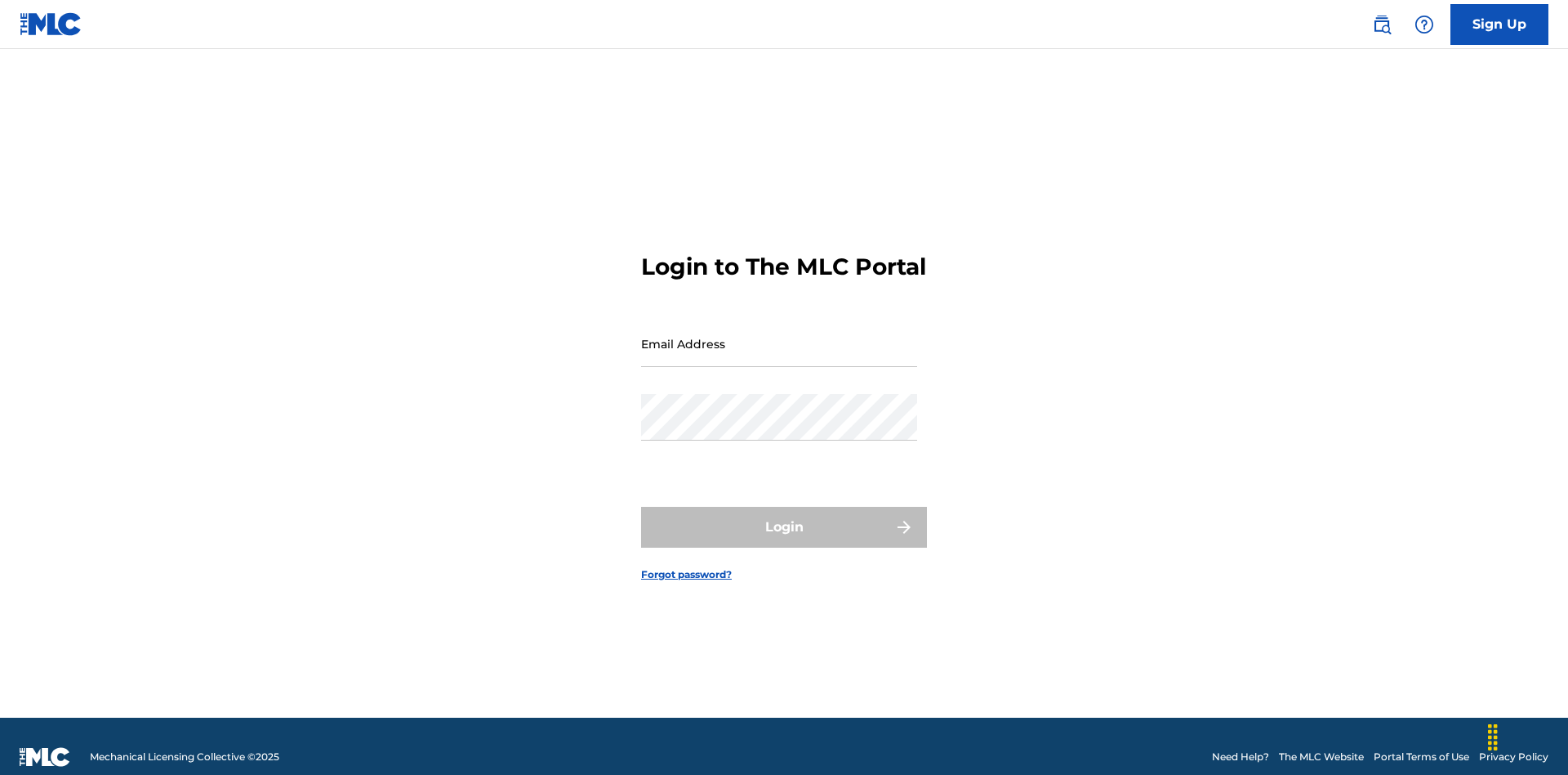
scroll to position [21, 0]
click at [779, 336] on input "Email Address" at bounding box center [779, 343] width 276 height 46
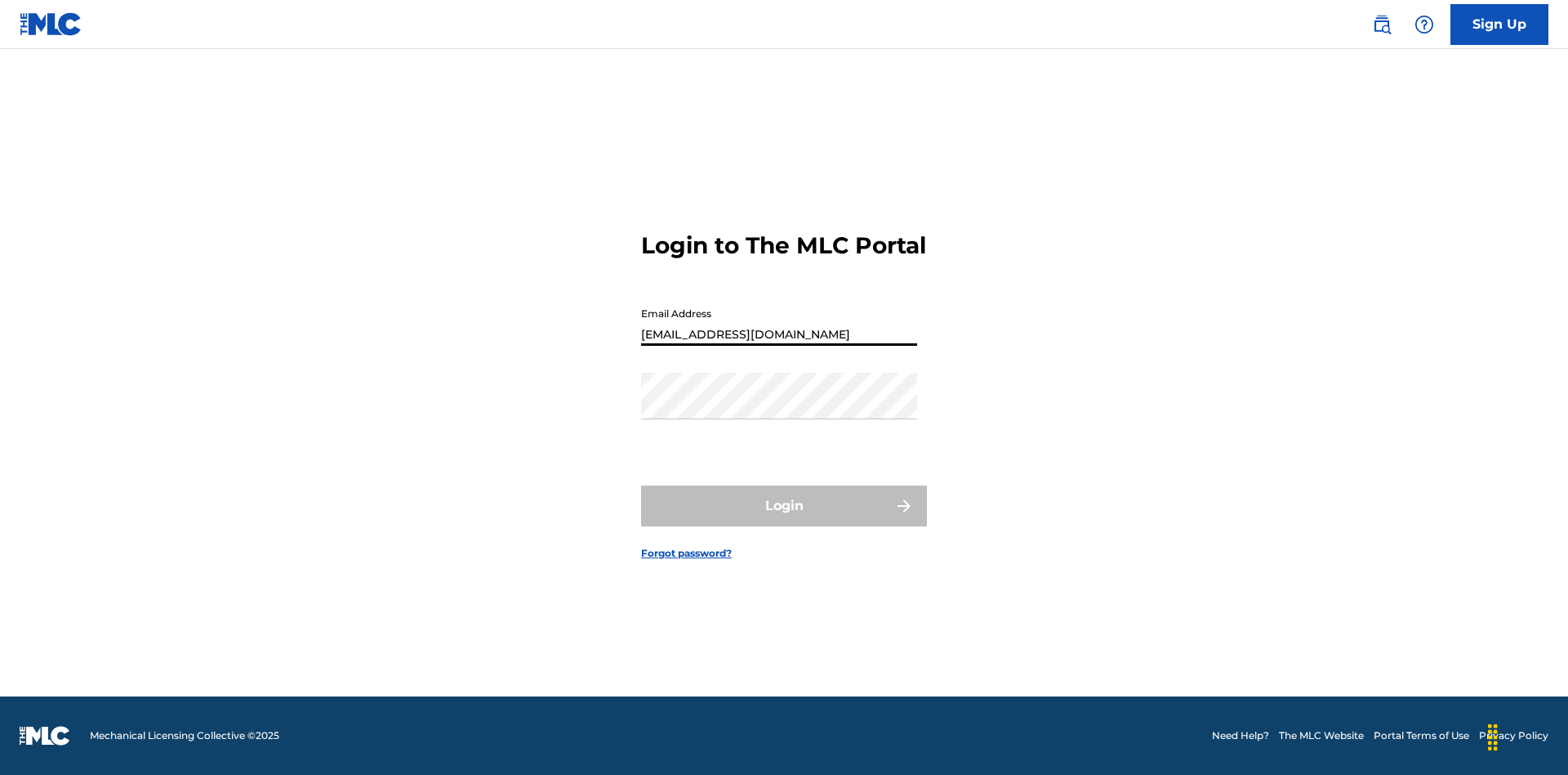
type input "Duke.McTesterson@gmail.com"
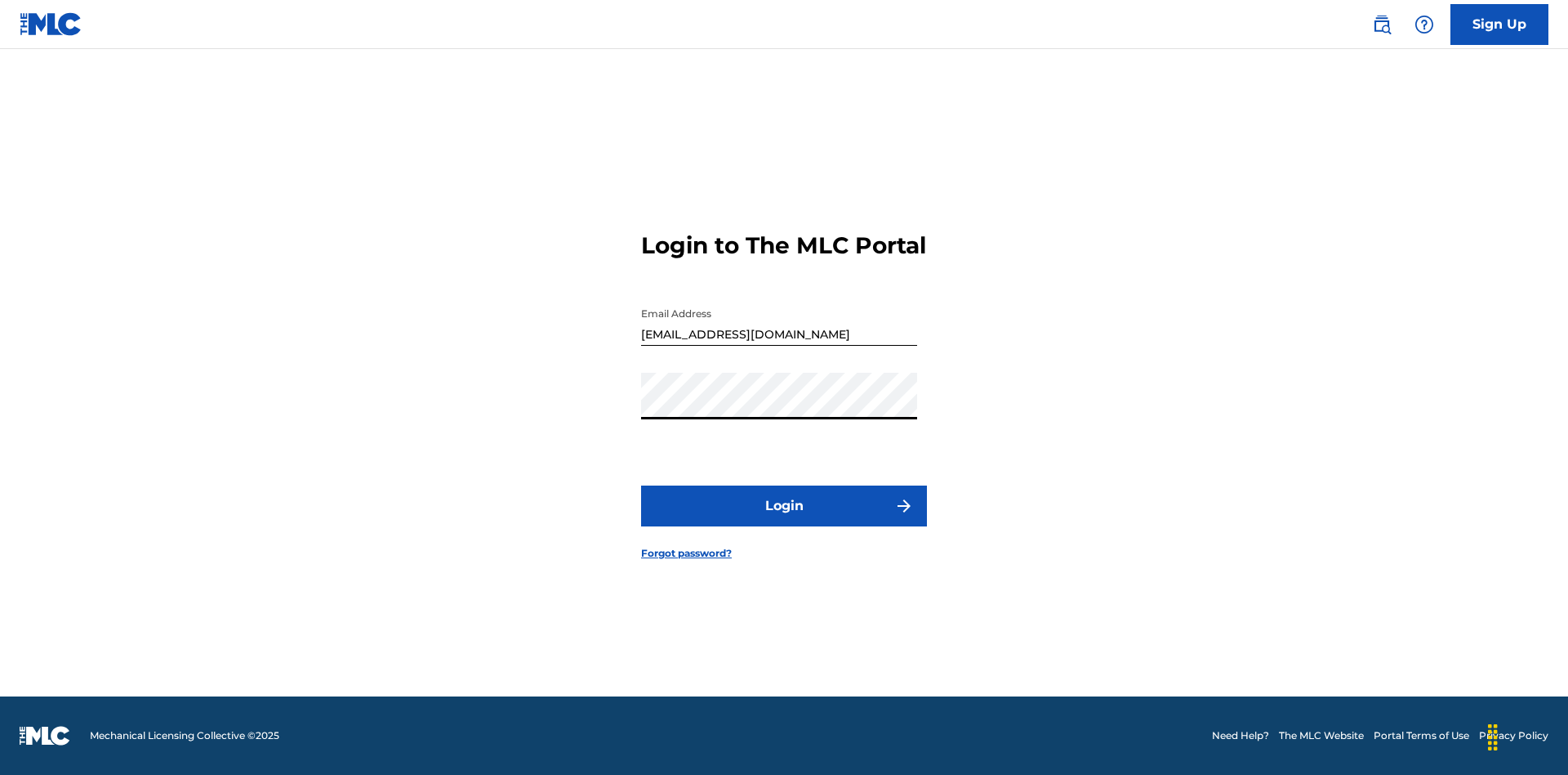
click at [784, 520] on button "Login" at bounding box center [784, 506] width 286 height 41
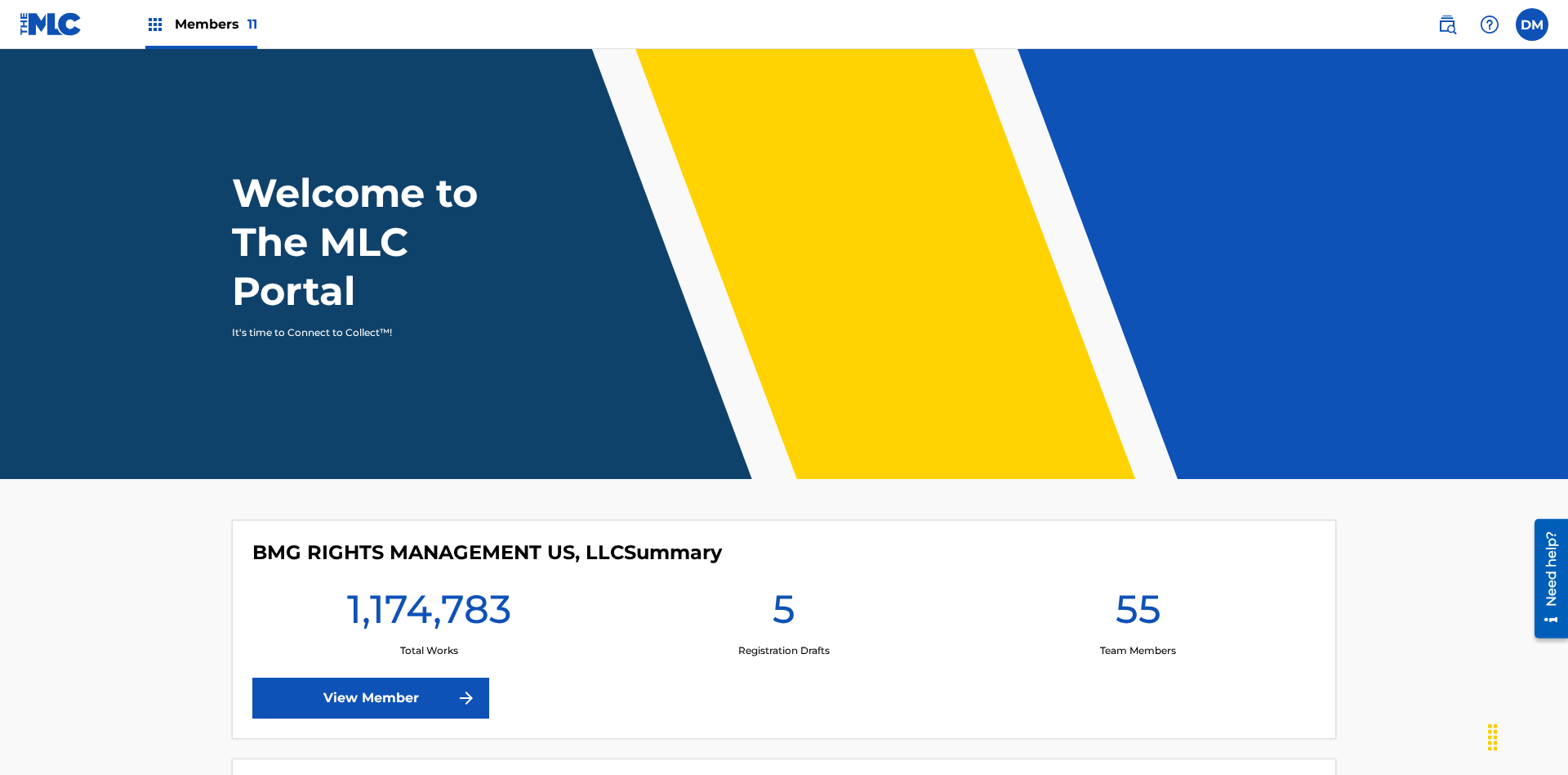
click at [201, 24] on span "Members 11" at bounding box center [216, 24] width 82 height 19
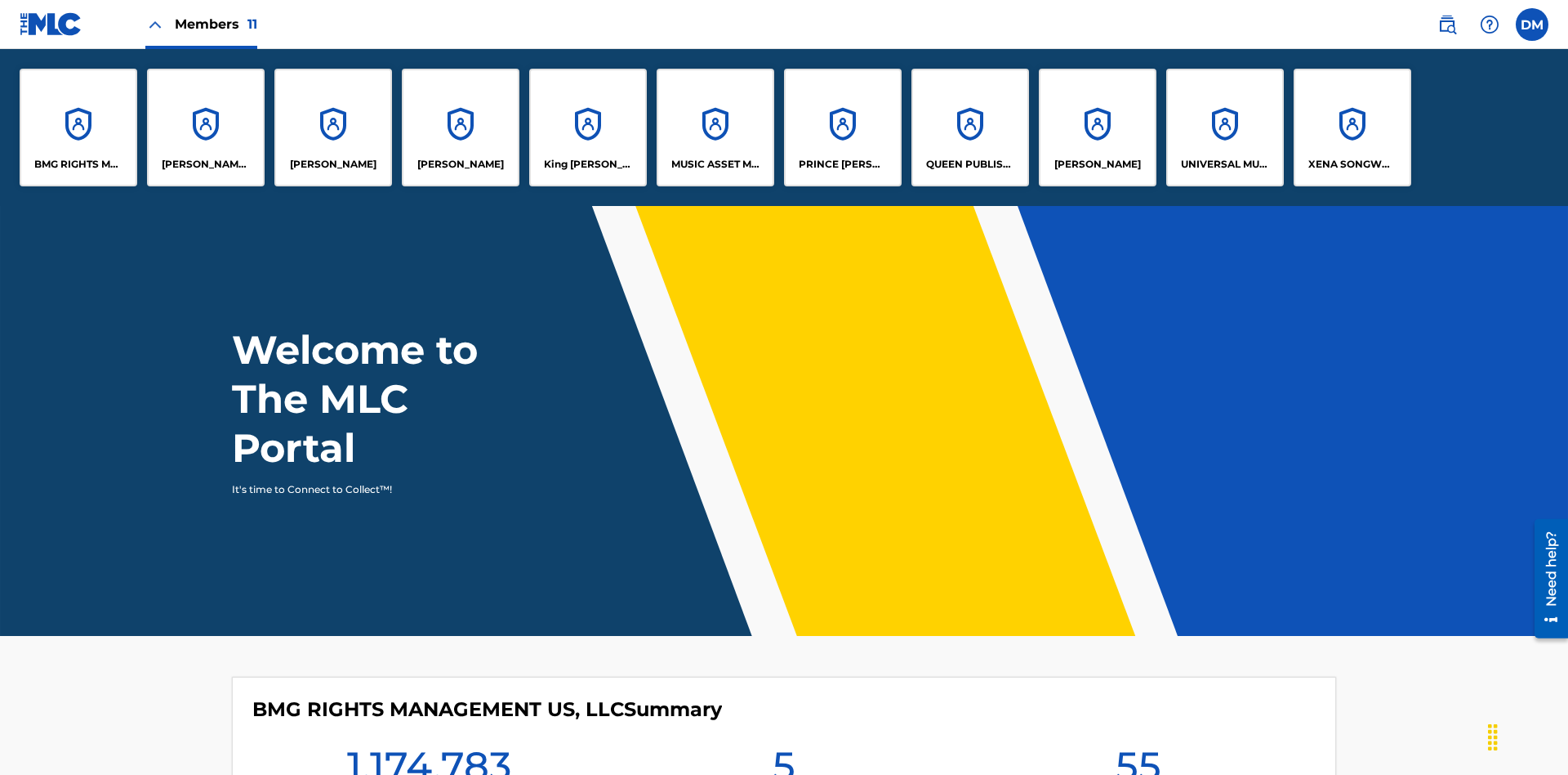
click at [1225, 164] on p "UNIVERSAL MUSIC PUB GROUP" at bounding box center [1226, 164] width 89 height 15
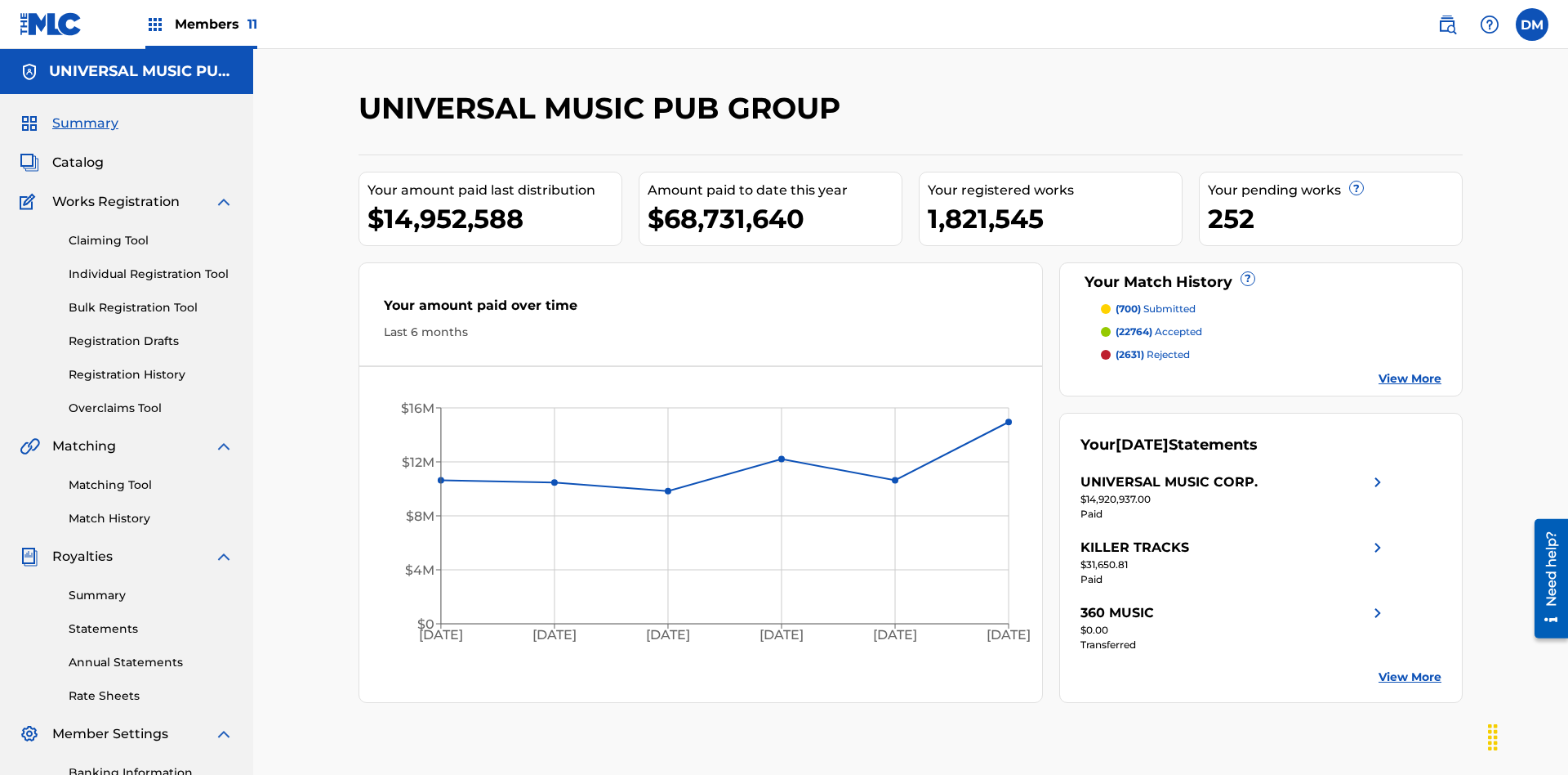
click at [78, 152] on span "Catalog" at bounding box center [78, 162] width 51 height 20
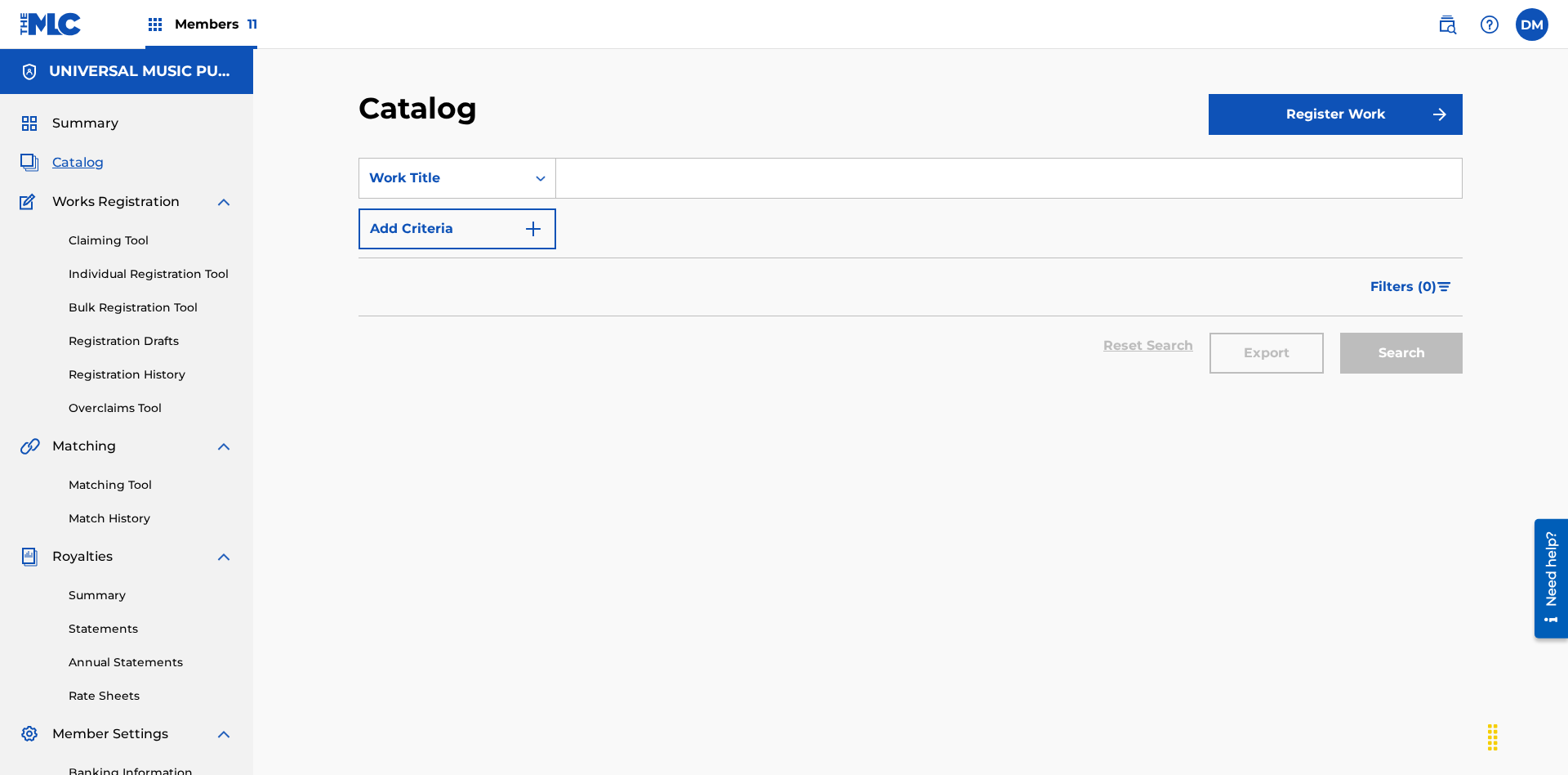
scroll to position [64, 0]
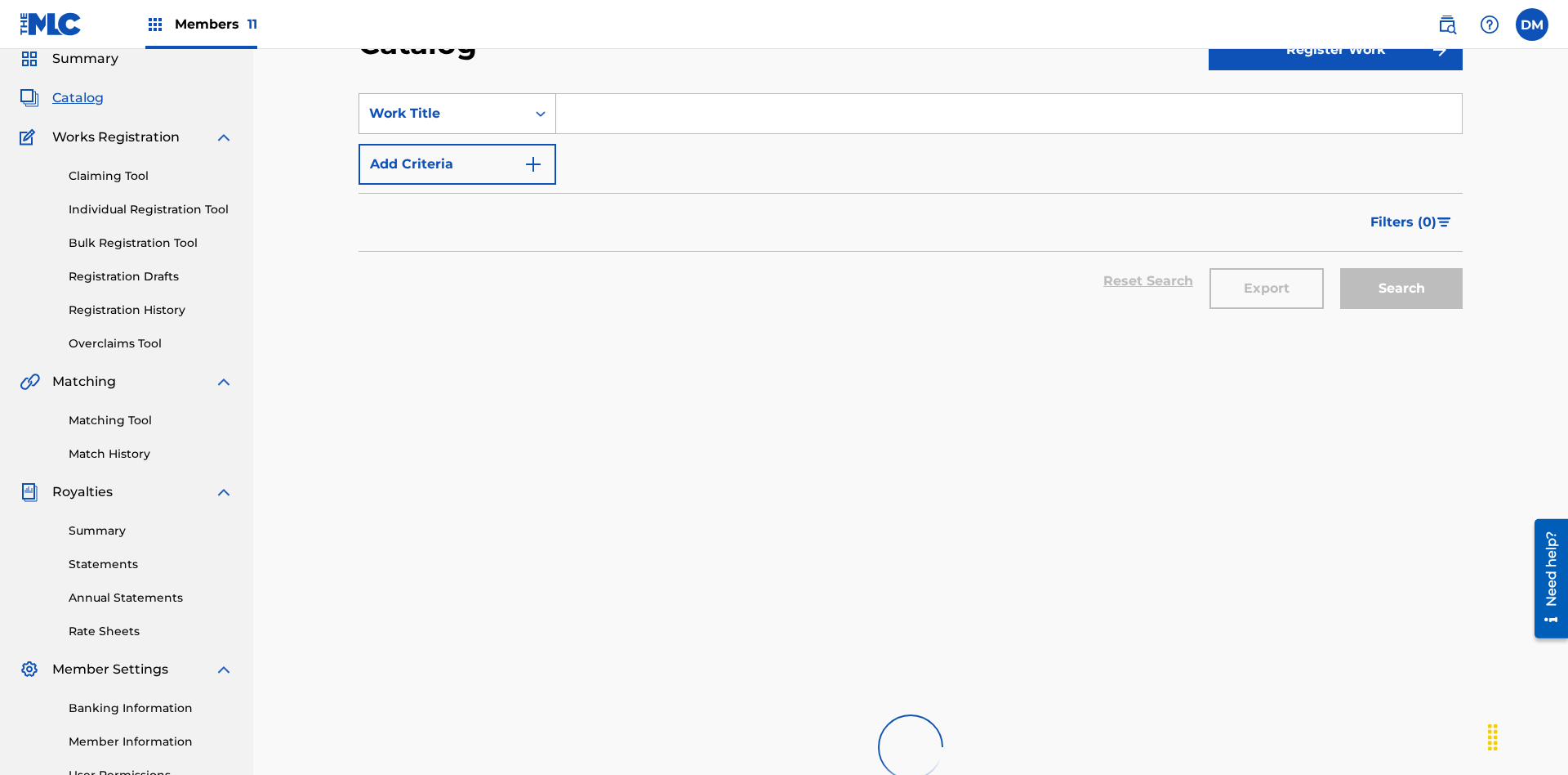
click at [442, 114] on div "Work Title" at bounding box center [442, 113] width 147 height 20
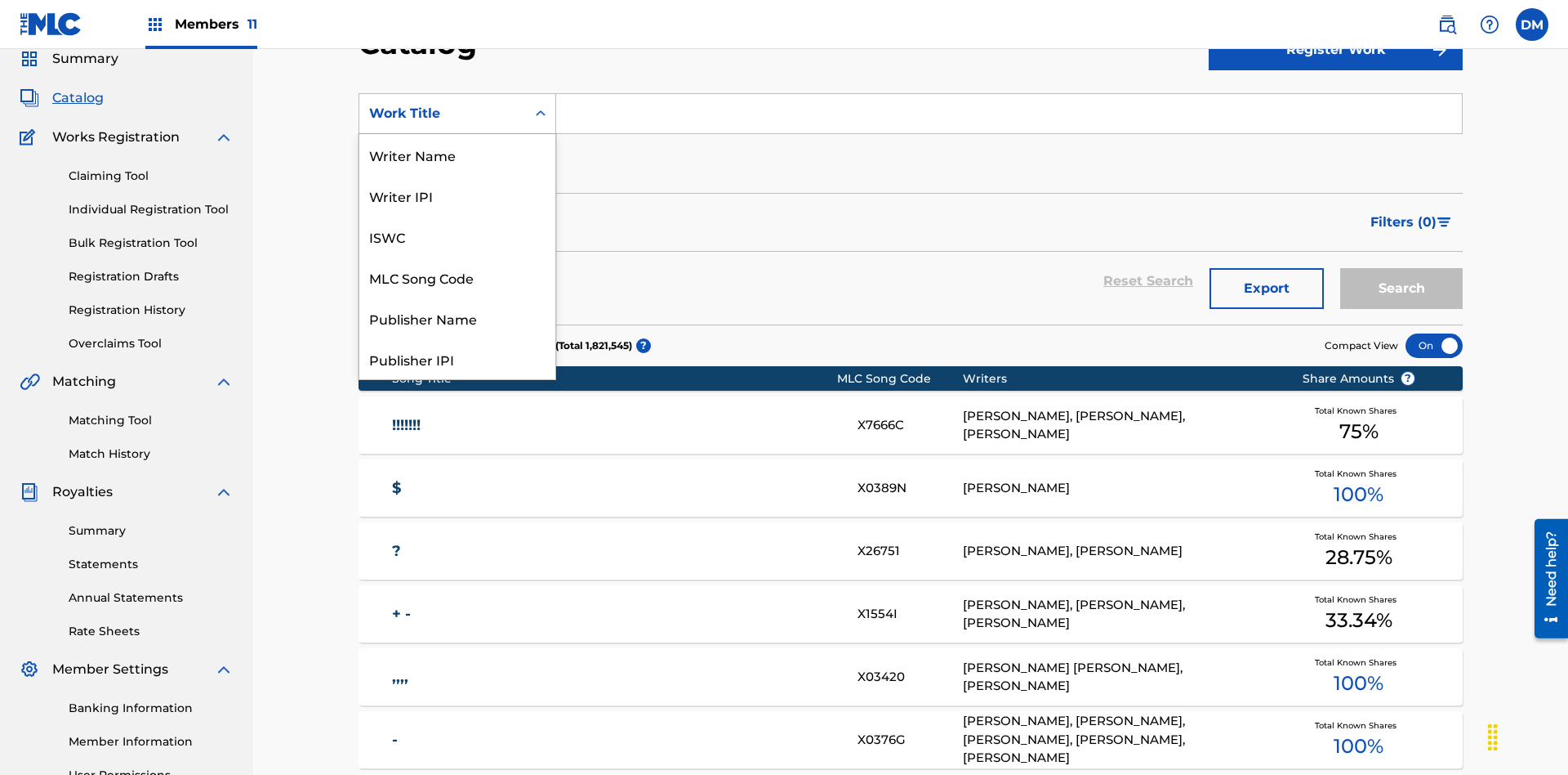
scroll to position [245, 0]
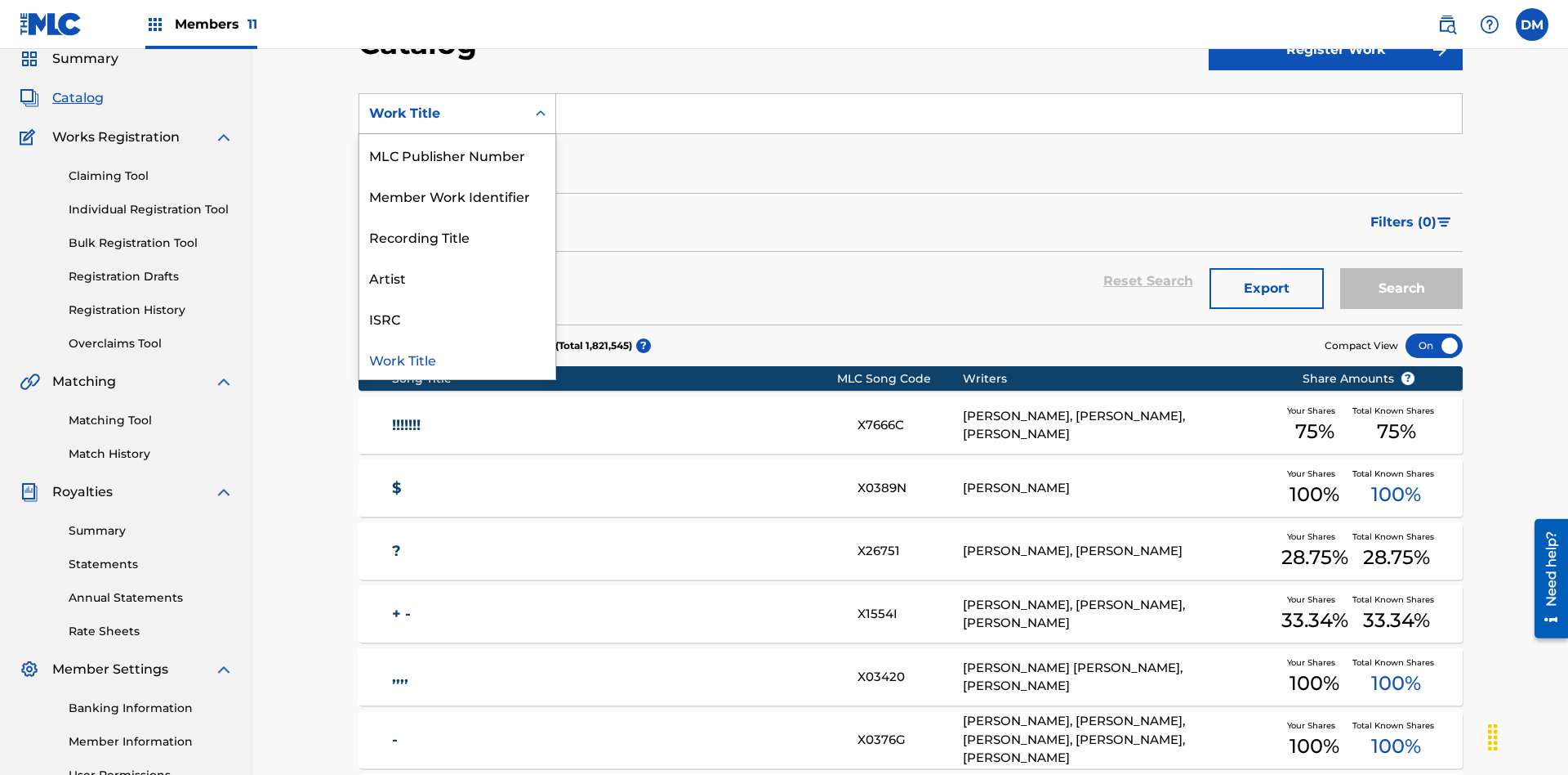
click at [457, 52] on div "MLC Song Code" at bounding box center [457, 32] width 196 height 41
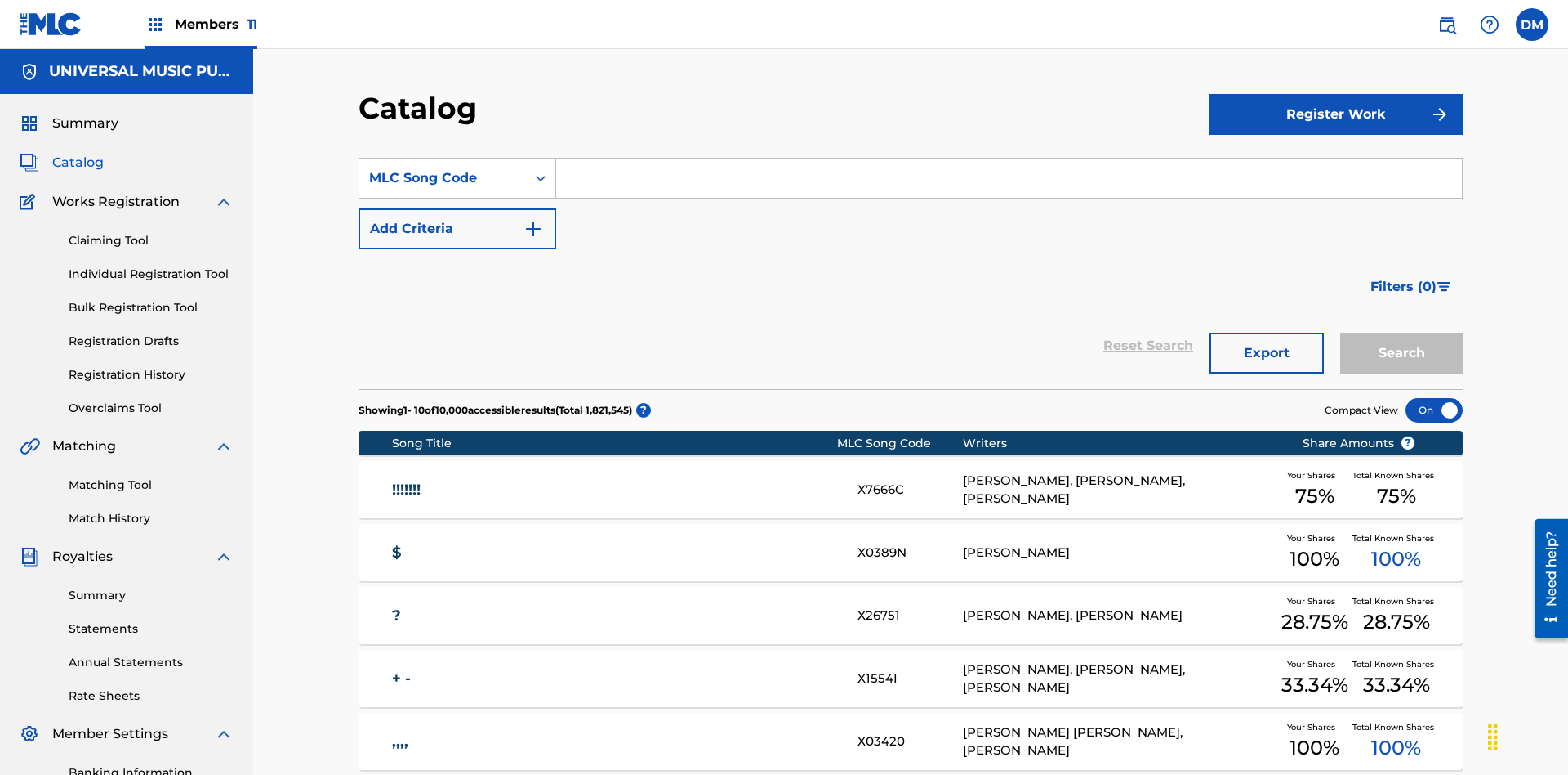
click at [1009, 158] on input "Search Form" at bounding box center [1009, 178] width 906 height 39
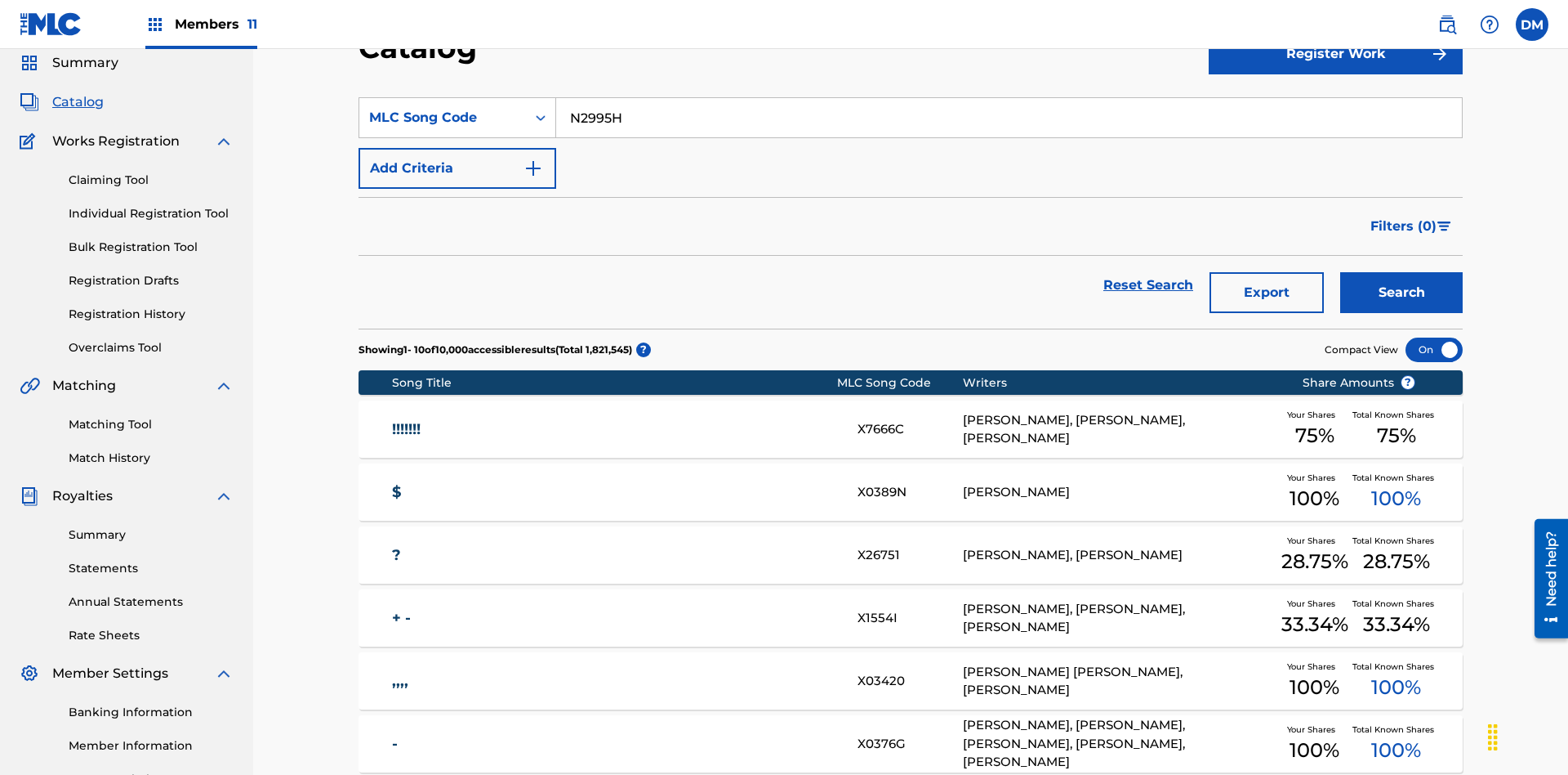
type input "N2995H"
click at [1402, 272] on button "Search" at bounding box center [1401, 293] width 122 height 41
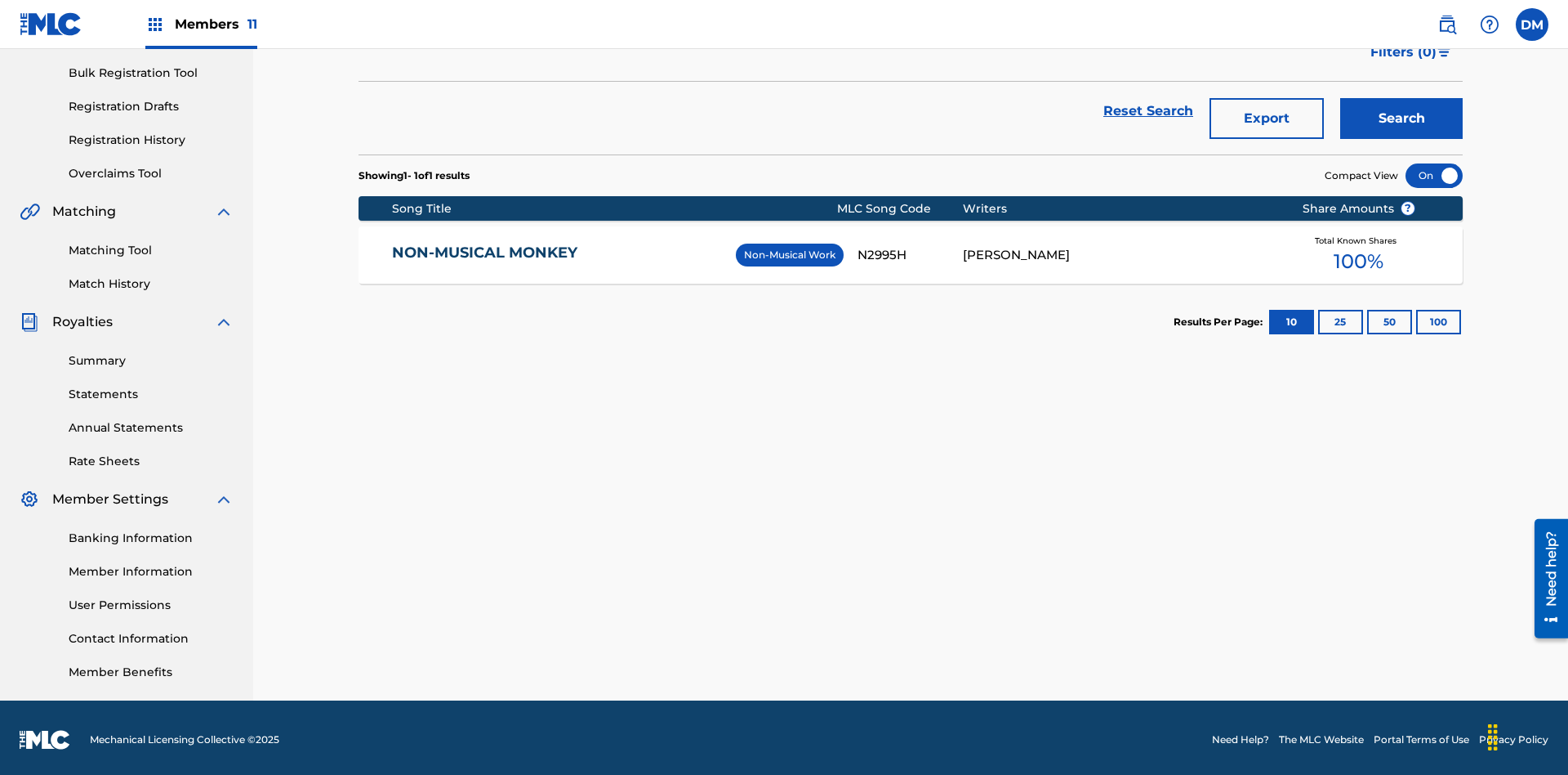
scroll to position [239, 0]
